Goal: Navigation & Orientation: Find specific page/section

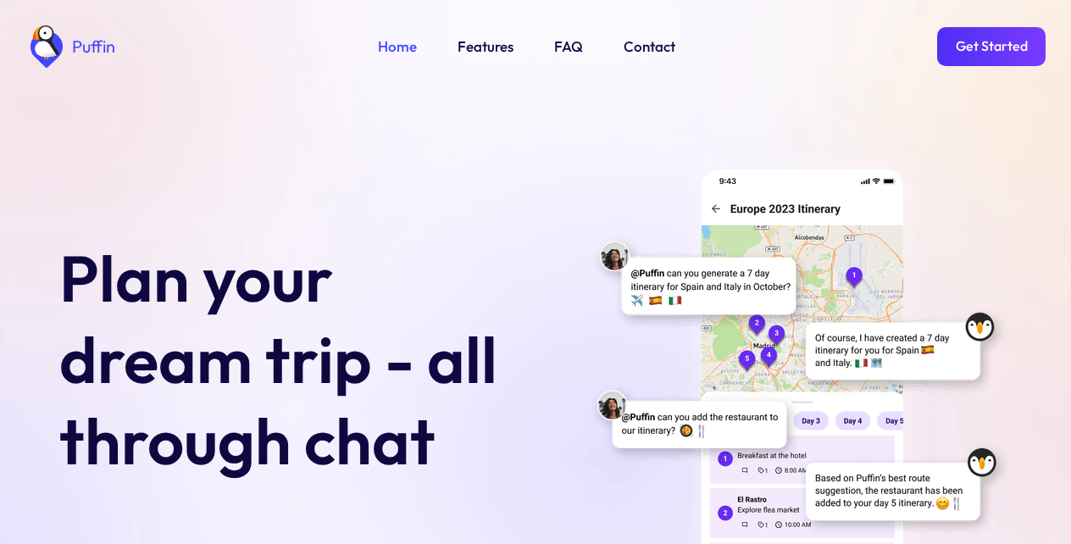
click at [990, 43] on link "Get Started" at bounding box center [991, 46] width 108 height 39
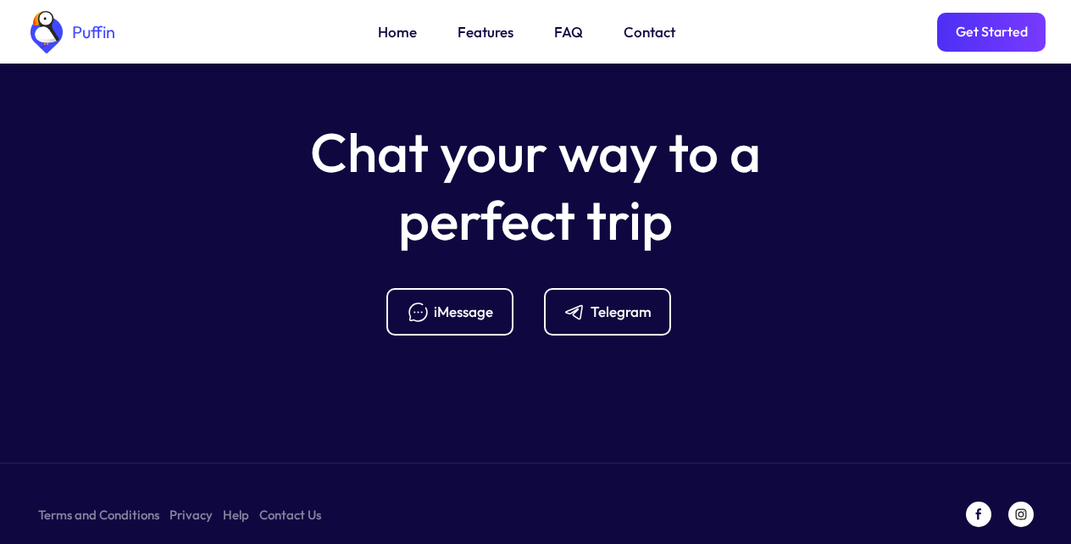
scroll to position [6729, 0]
click at [478, 33] on link "Features" at bounding box center [486, 32] width 56 height 22
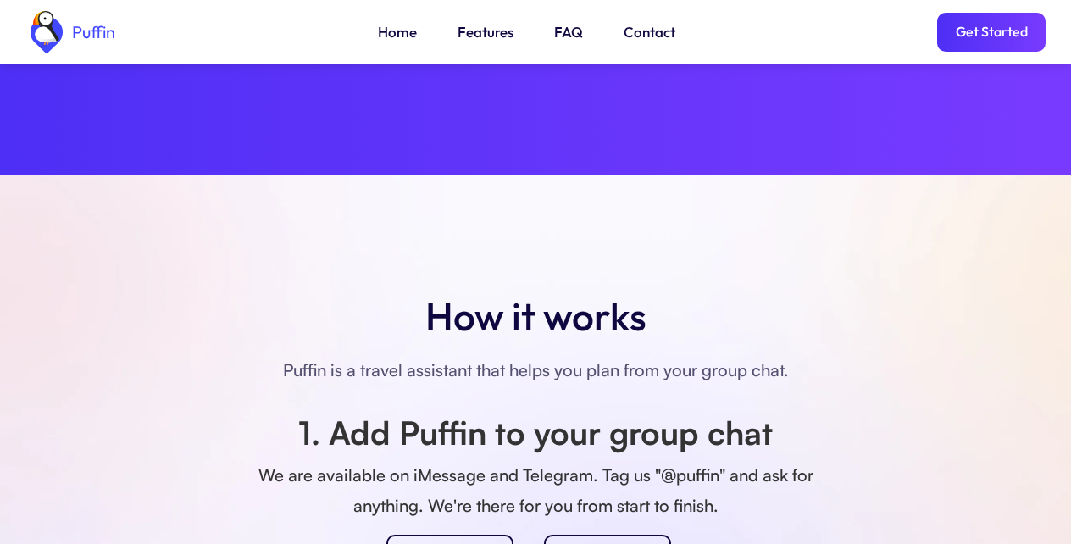
scroll to position [1191, 0]
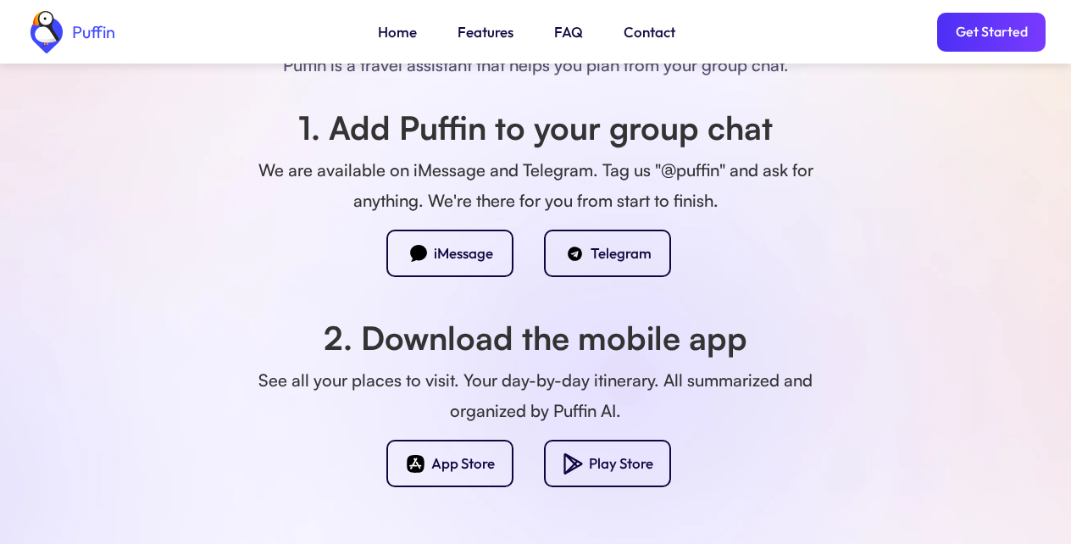
click at [215, 43] on div "Puffin Home Features FAQ Contact Get Started" at bounding box center [535, 32] width 1020 height 64
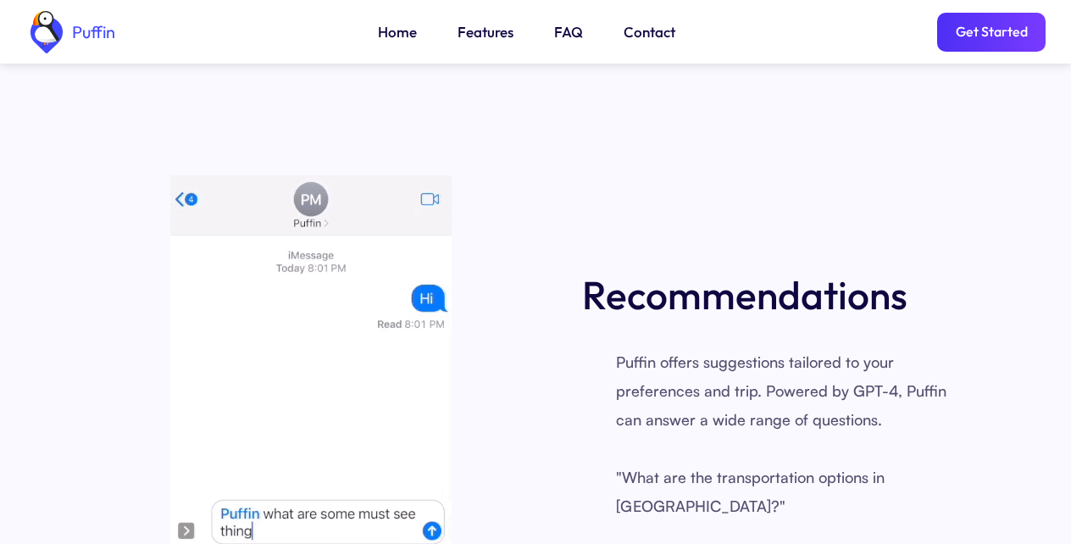
scroll to position [1801, 0]
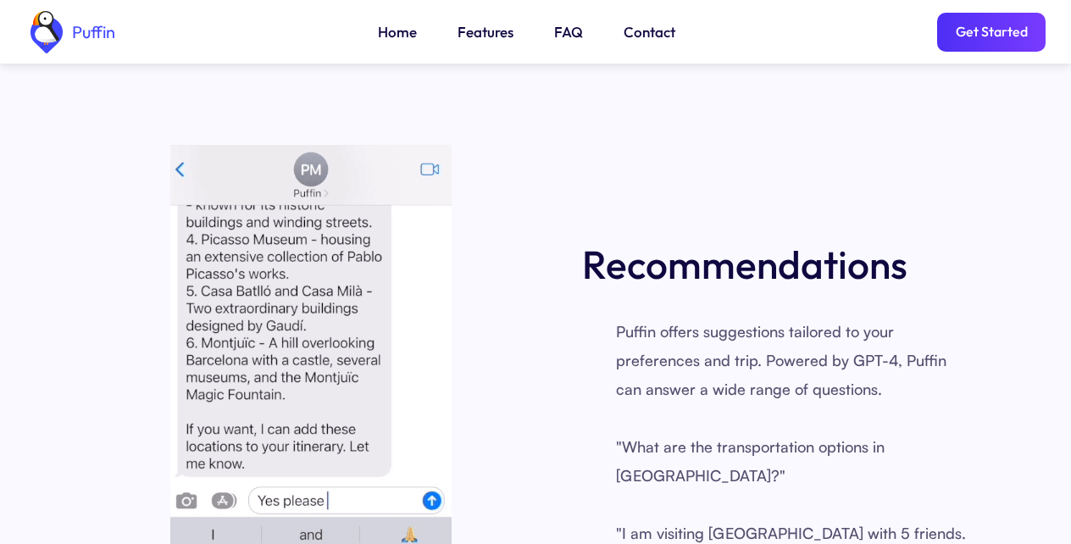
click at [799, 34] on div "Puffin Home Features FAQ Contact Get Started" at bounding box center [535, 32] width 1020 height 64
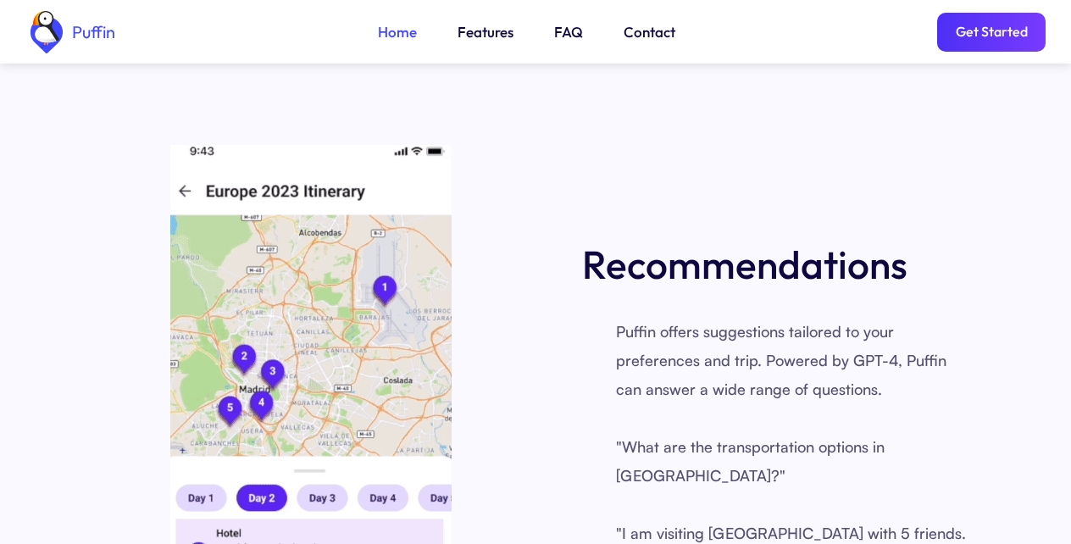
scroll to position [6, 0]
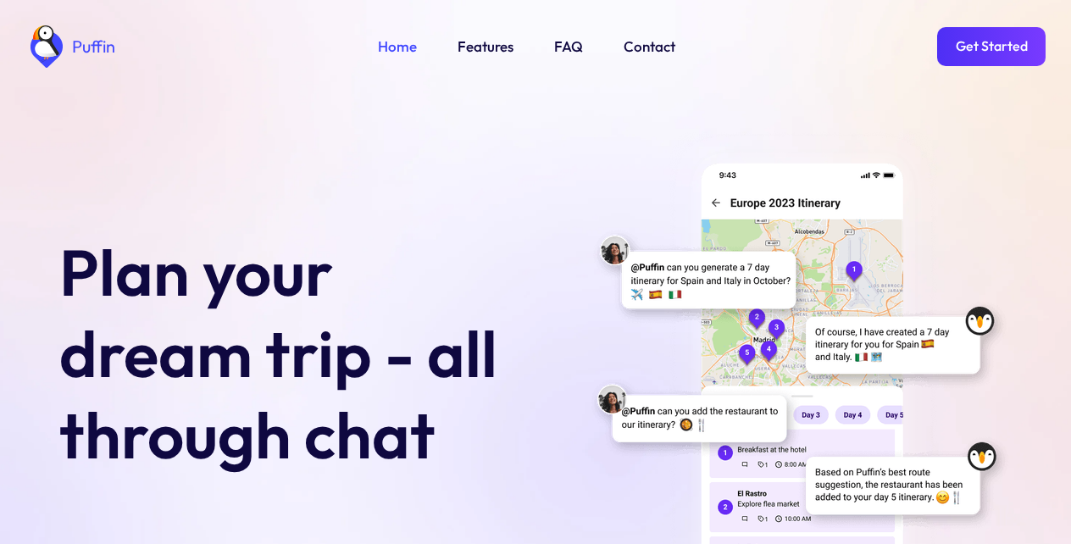
click at [564, 36] on link "FAQ" at bounding box center [568, 47] width 29 height 22
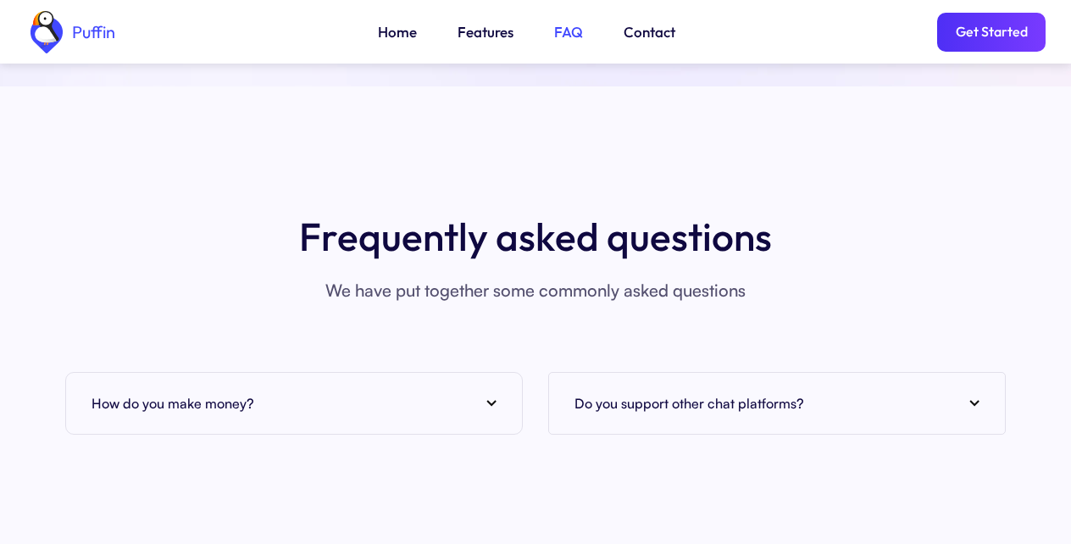
scroll to position [6180, 0]
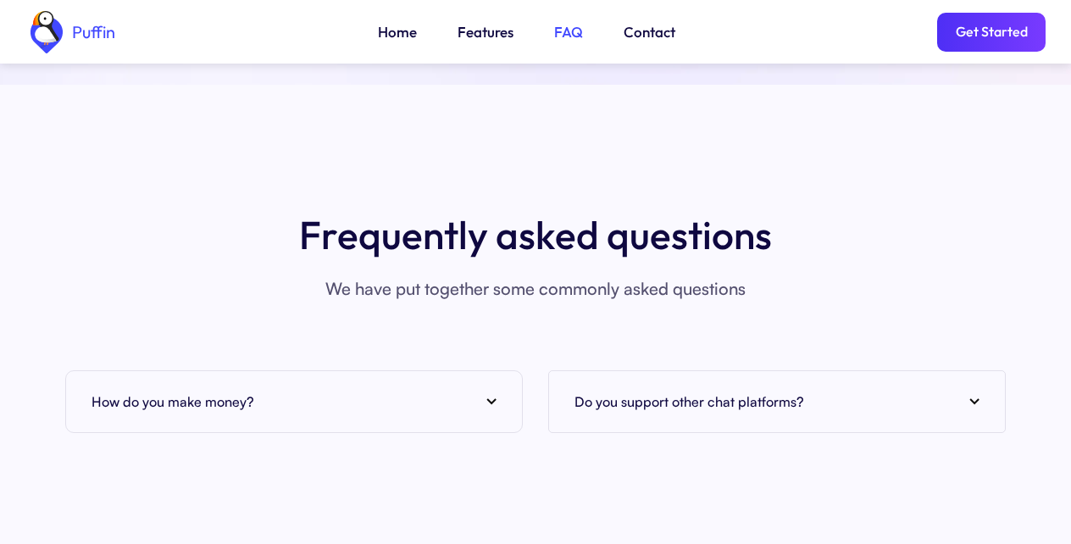
click at [239, 41] on div "Puffin Home Features FAQ Contact Get Started" at bounding box center [535, 32] width 1020 height 64
click at [172, 35] on div "Puffin Home Features FAQ Contact Get Started" at bounding box center [535, 32] width 1020 height 64
